Goal: Information Seeking & Learning: Learn about a topic

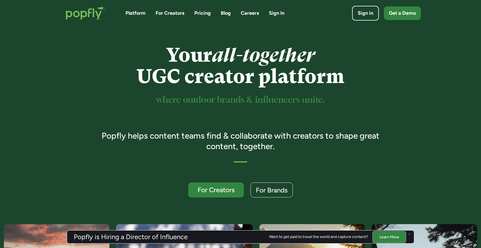
scroll to position [9, 0]
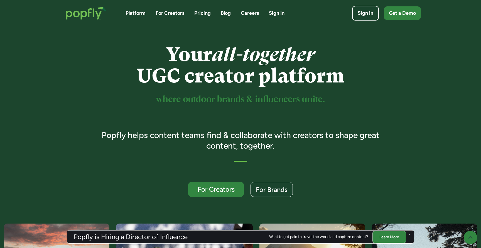
click at [254, 15] on link "Careers" at bounding box center [250, 13] width 18 height 7
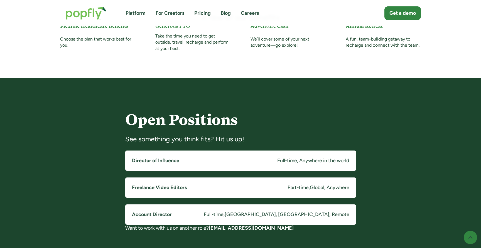
scroll to position [373, 0]
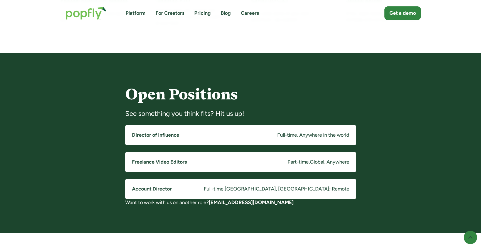
click at [273, 132] on link "Director of Influence Full-time, Anywhere in the world" at bounding box center [240, 135] width 231 height 20
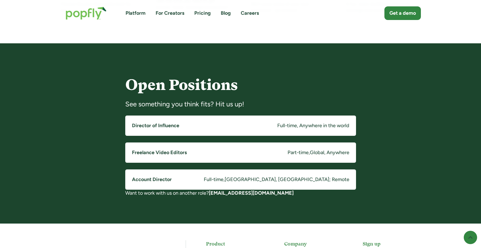
scroll to position [384, 0]
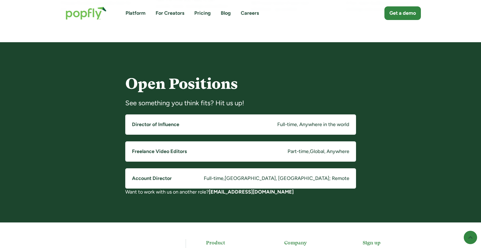
click at [214, 179] on link "Account Director Full-time , [GEOGRAPHIC_DATA], [GEOGRAPHIC_DATA]; Remote" at bounding box center [240, 179] width 231 height 20
click at [214, 129] on link "Director of Influence Full-time, Anywhere in the world" at bounding box center [240, 125] width 231 height 20
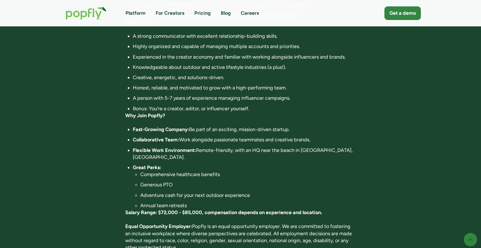
scroll to position [163, 0]
